Goal: Task Accomplishment & Management: Manage account settings

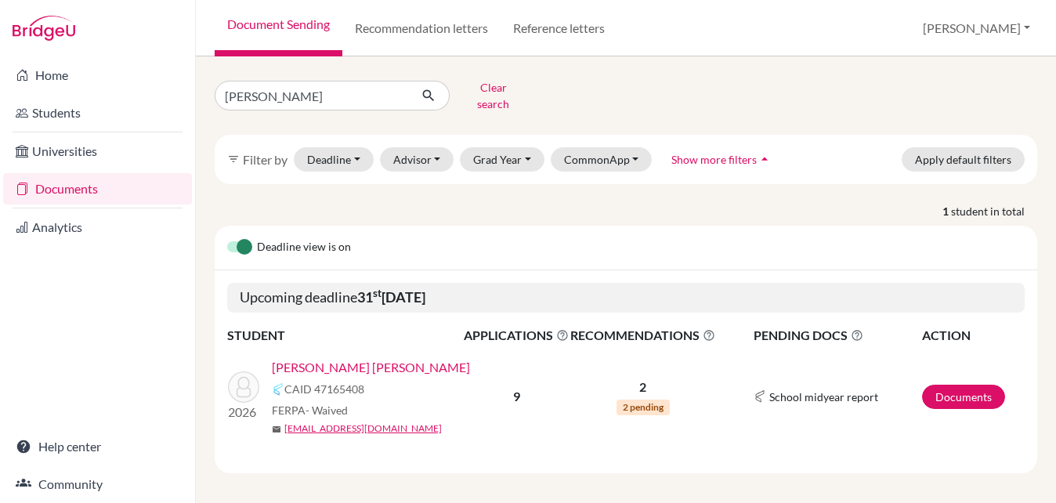
click at [299, 98] on input "Ana" at bounding box center [312, 96] width 194 height 30
type input "A"
type input "james"
click button "submit" at bounding box center [429, 96] width 42 height 30
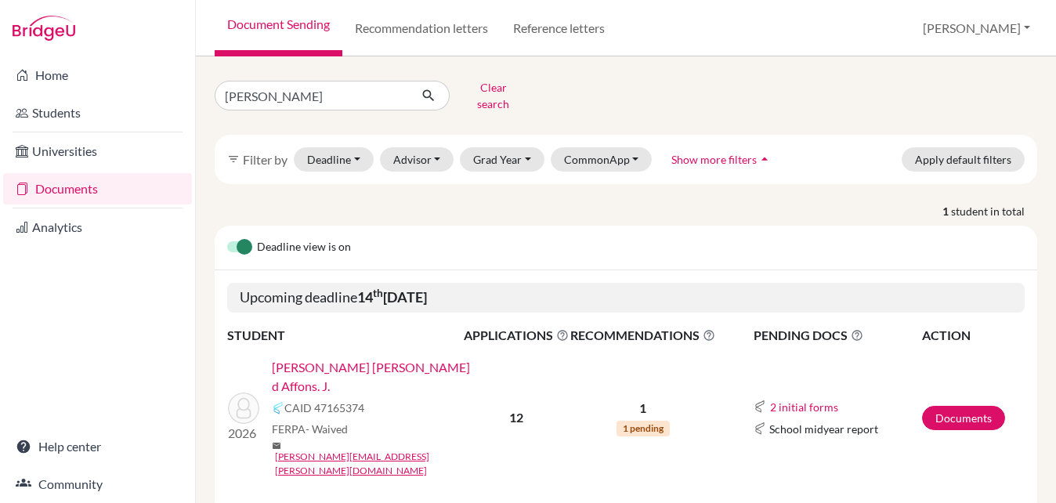
click at [437, 358] on link "[PERSON_NAME] [PERSON_NAME] d Affons. J." at bounding box center [373, 377] width 202 height 38
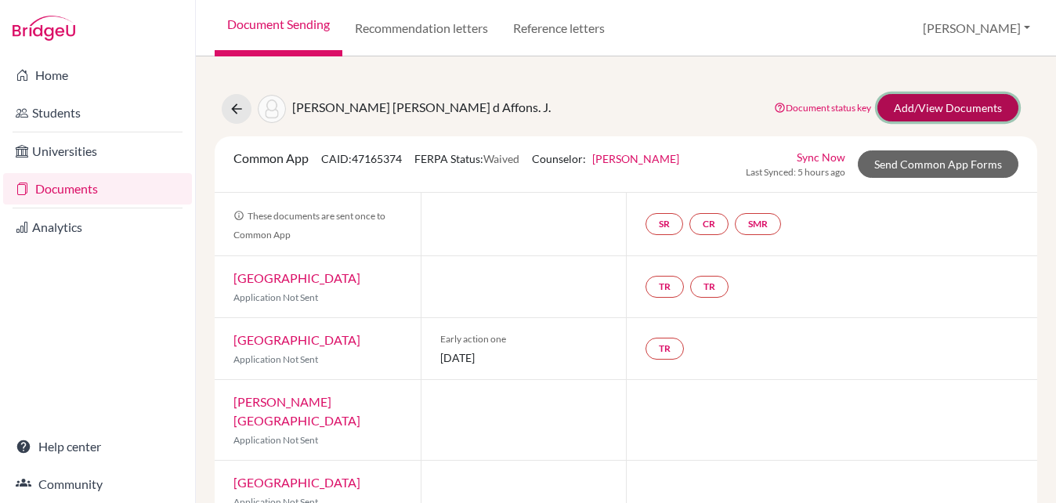
click at [928, 100] on link "Add/View Documents" at bounding box center [948, 107] width 141 height 27
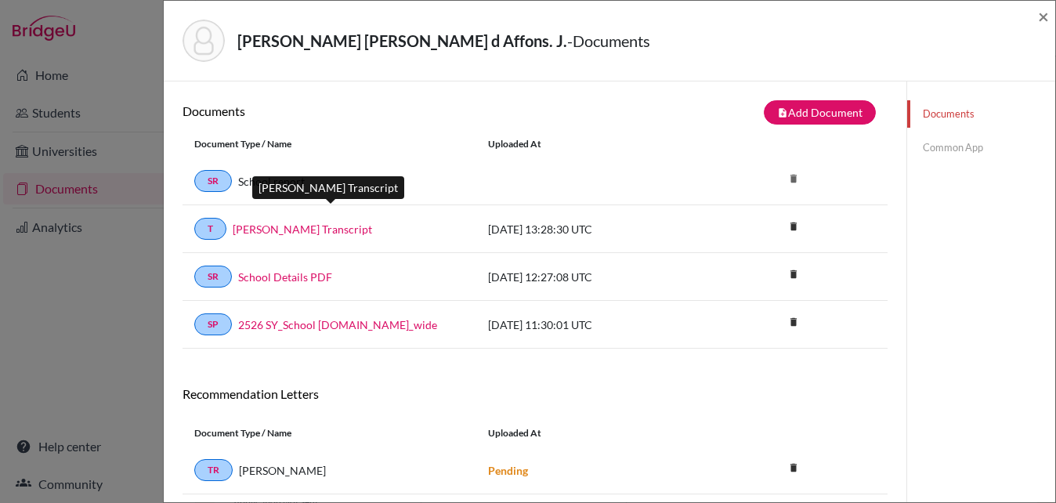
click at [324, 229] on link "[PERSON_NAME] Transcript" at bounding box center [302, 229] width 139 height 16
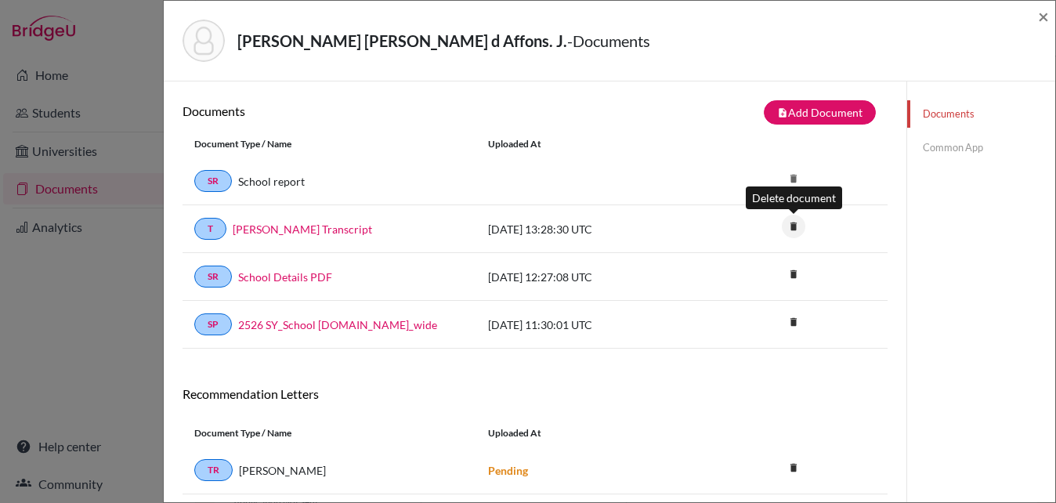
click at [795, 220] on icon "delete" at bounding box center [794, 227] width 24 height 24
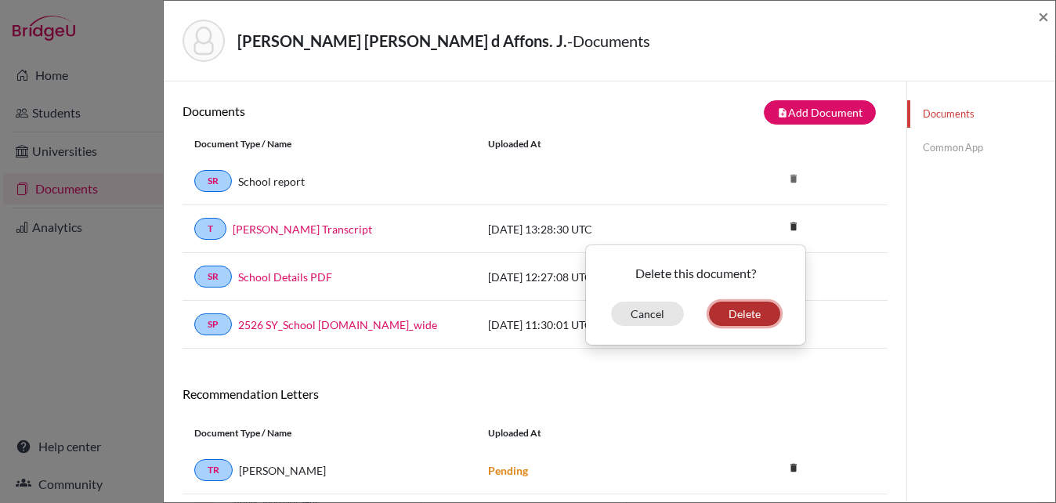
click at [755, 311] on button "Delete" at bounding box center [744, 314] width 71 height 24
